Goal: Check status: Check status

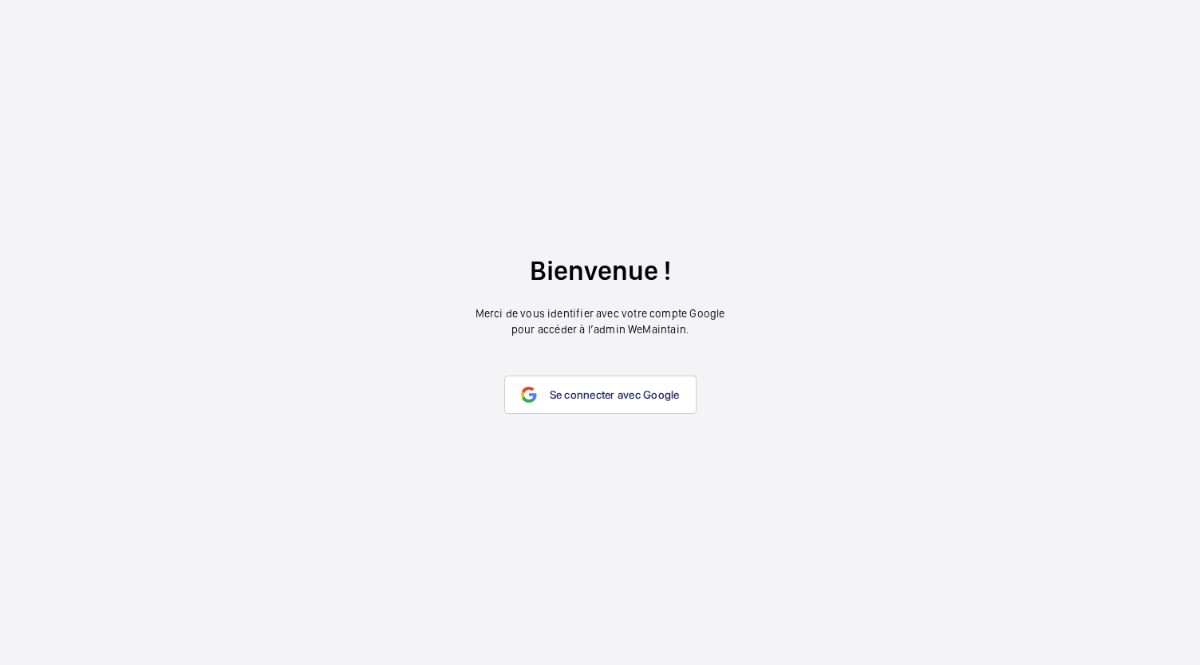
click at [565, 390] on span "Se connecter avec Google" at bounding box center [615, 394] width 130 height 13
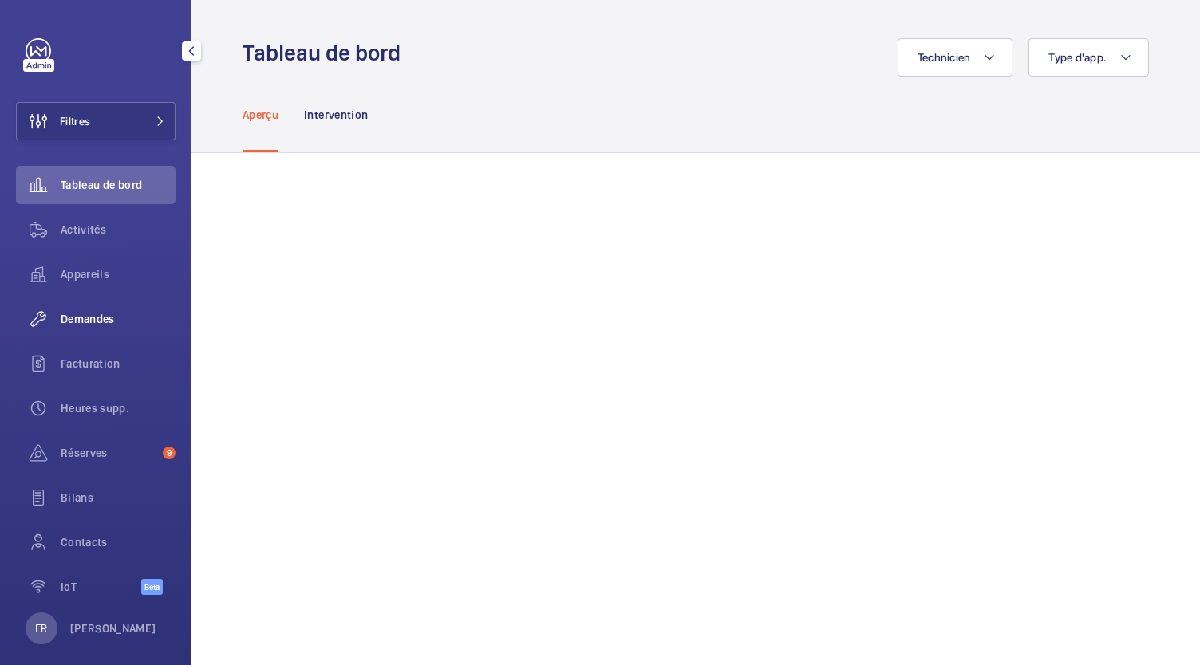
click at [100, 318] on span "Demandes" at bounding box center [118, 319] width 115 height 16
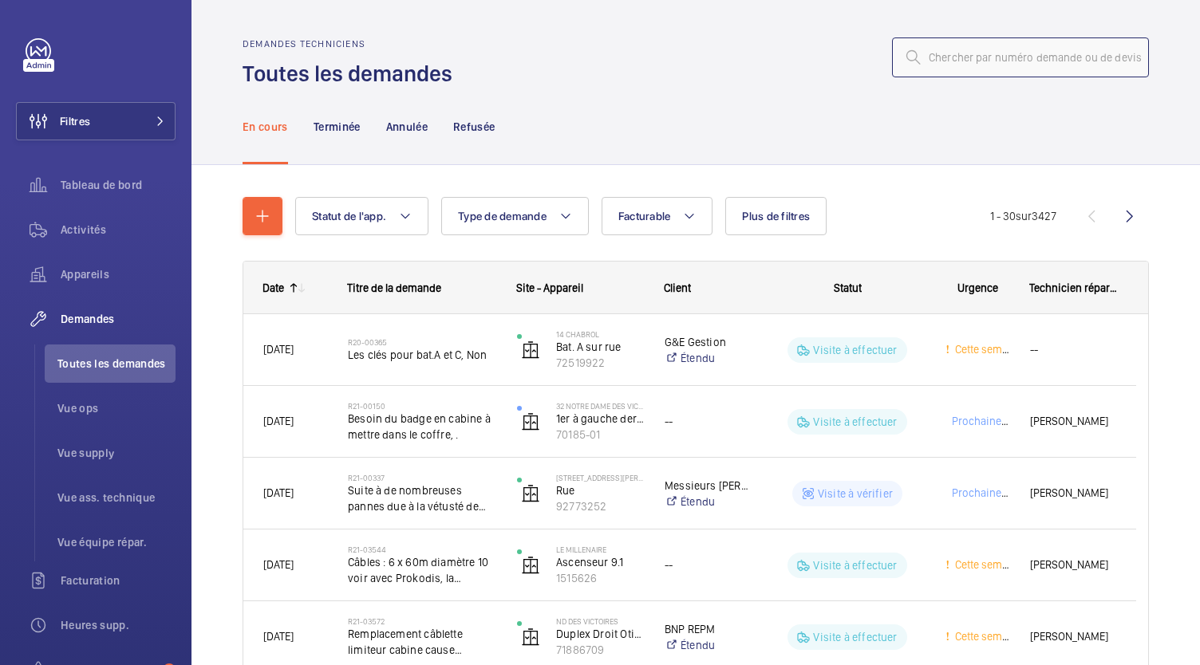
click at [954, 53] on input "text" at bounding box center [1020, 57] width 257 height 40
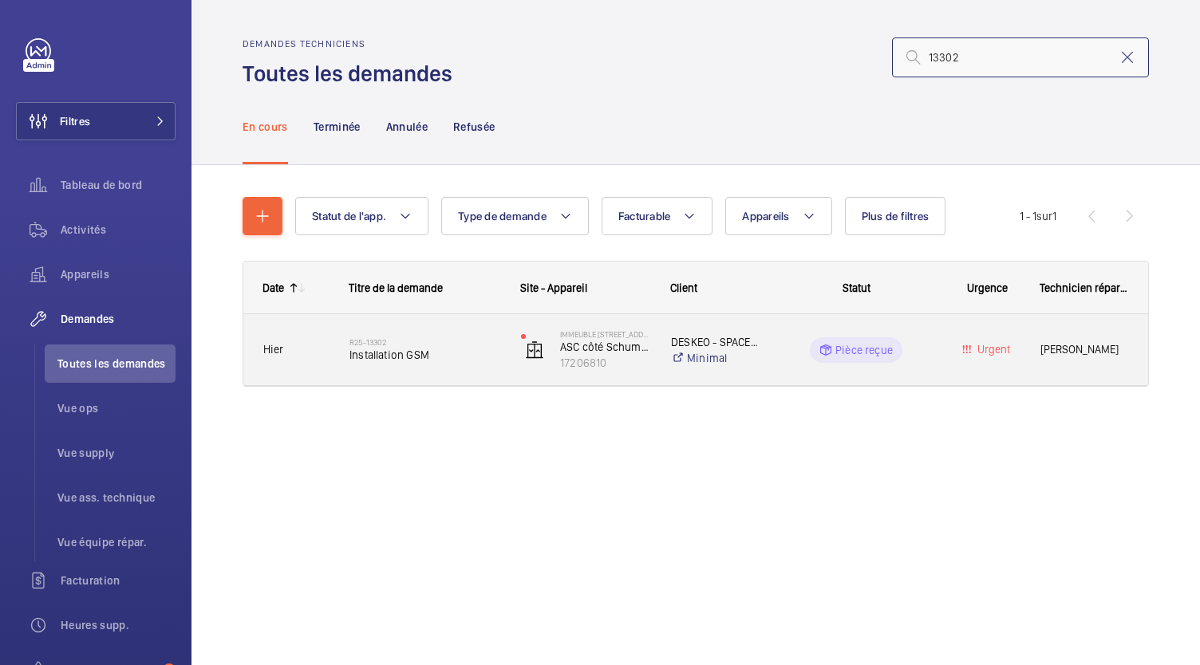
type input "13302"
click at [382, 359] on span "Installation GSM" at bounding box center [424, 355] width 151 height 16
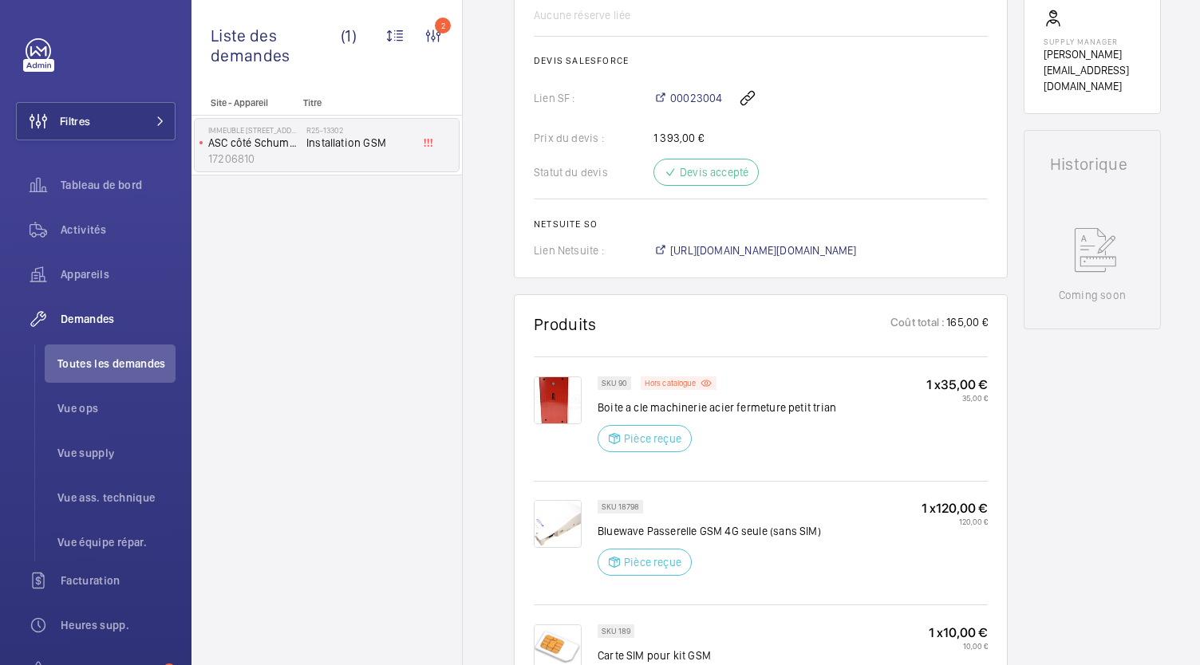
scroll to position [627, 0]
click at [762, 245] on span "[URL][DOMAIN_NAME][DOMAIN_NAME]" at bounding box center [763, 253] width 187 height 16
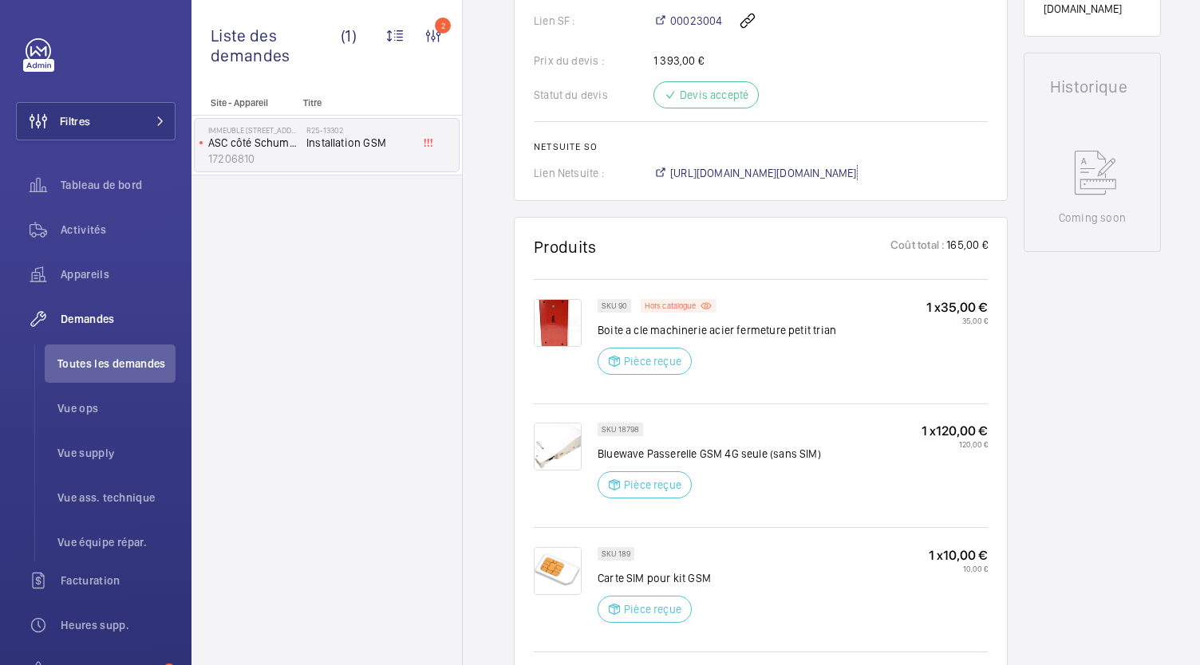
scroll to position [701, 0]
